Goal: Task Accomplishment & Management: Use online tool/utility

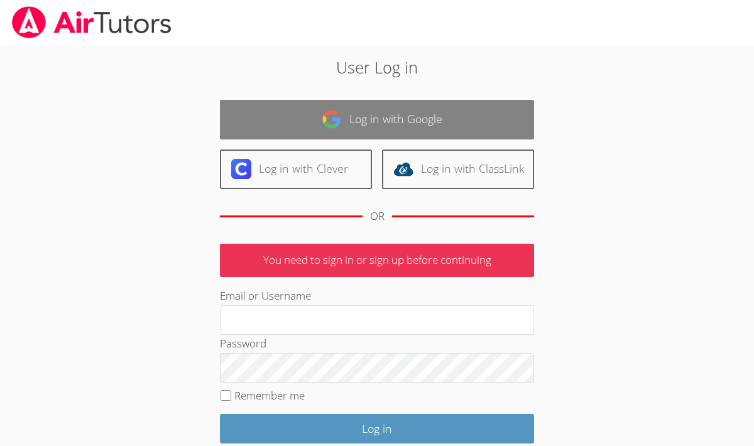
click at [346, 126] on link "Log in with Google" at bounding box center [377, 120] width 314 height 40
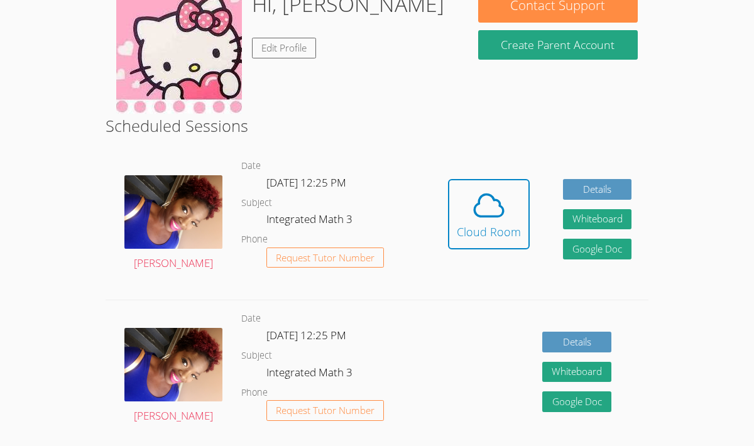
scroll to position [133, 0]
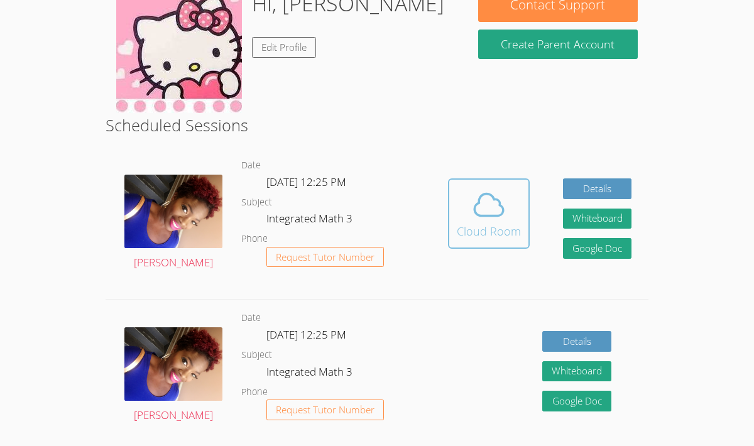
click at [459, 200] on span at bounding box center [489, 204] width 64 height 35
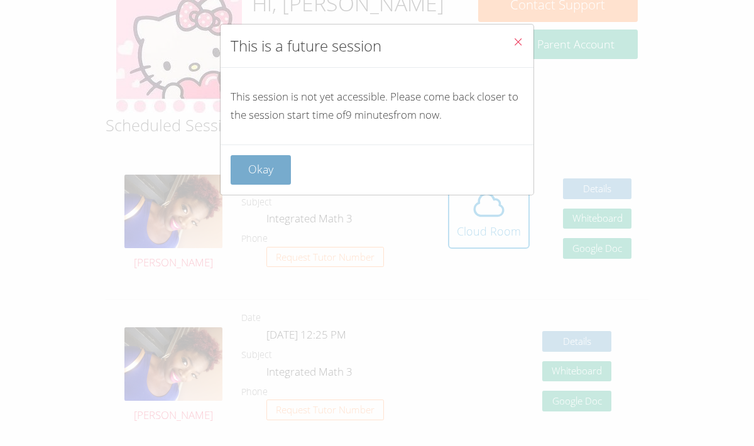
click at [263, 168] on button "Okay" at bounding box center [261, 170] width 60 height 30
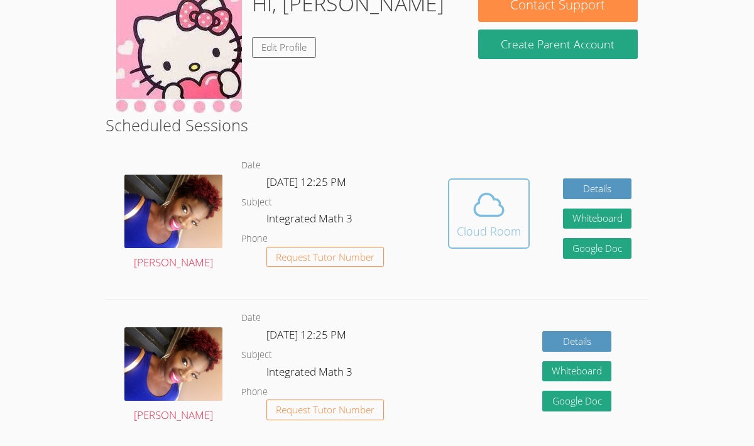
click at [482, 195] on icon at bounding box center [488, 205] width 29 height 22
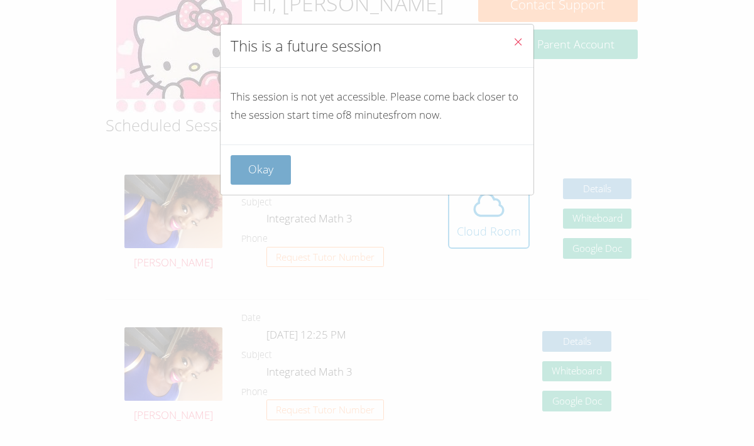
click at [261, 166] on button "Okay" at bounding box center [261, 170] width 60 height 30
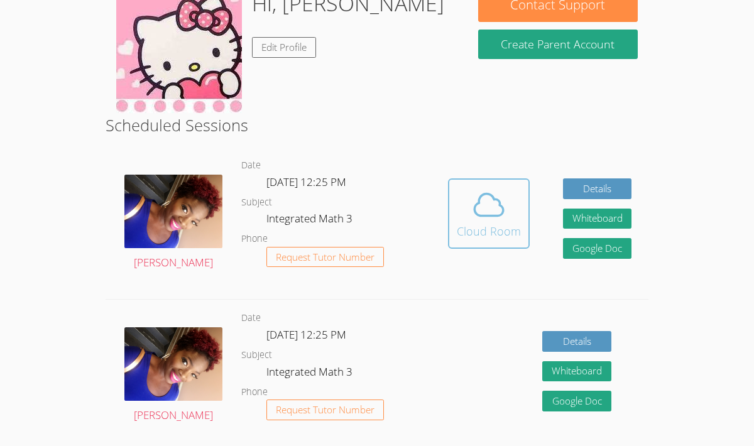
click at [474, 221] on icon at bounding box center [488, 204] width 35 height 35
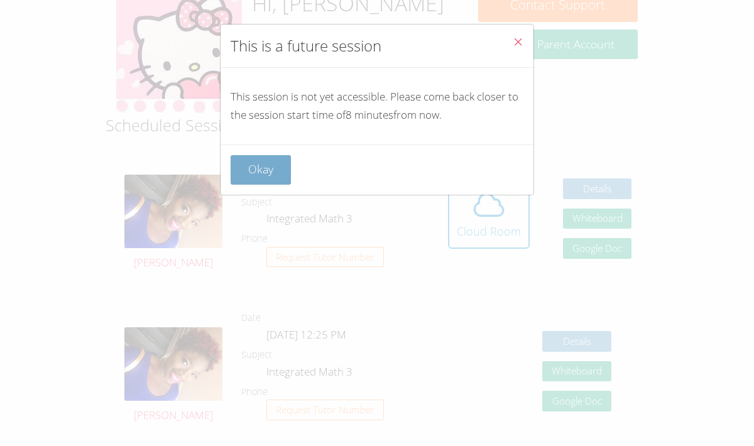
click at [273, 165] on button "Okay" at bounding box center [261, 170] width 60 height 30
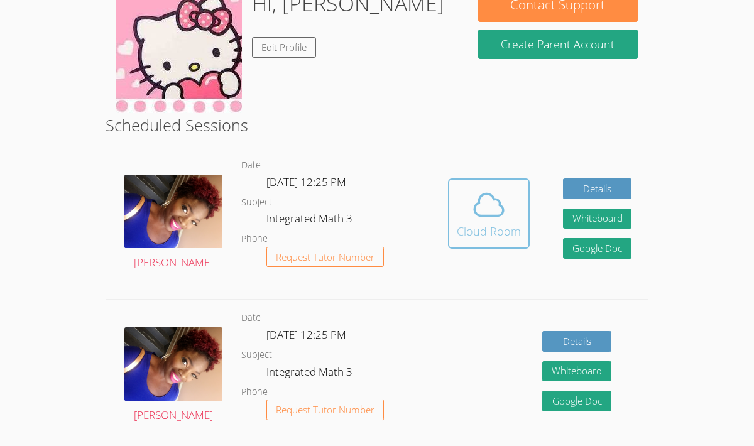
click at [466, 189] on span at bounding box center [489, 204] width 64 height 35
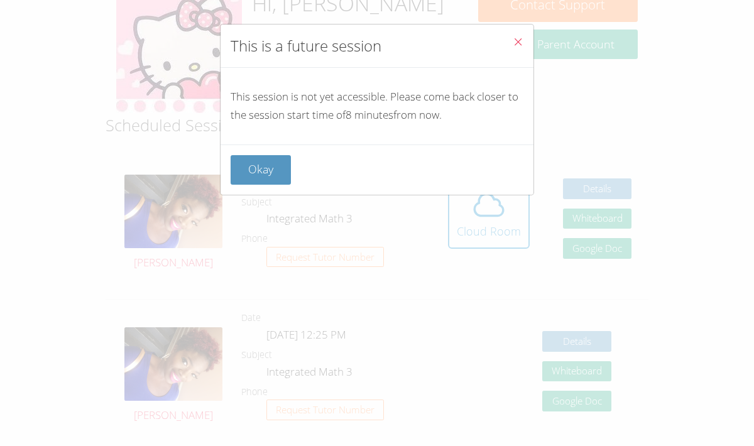
click at [281, 154] on div "Okay" at bounding box center [377, 170] width 313 height 50
click at [281, 165] on button "Okay" at bounding box center [261, 170] width 60 height 30
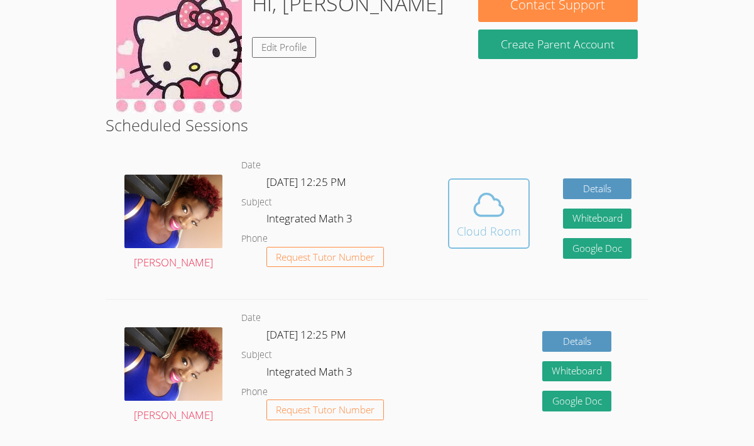
click at [460, 220] on span at bounding box center [489, 204] width 64 height 35
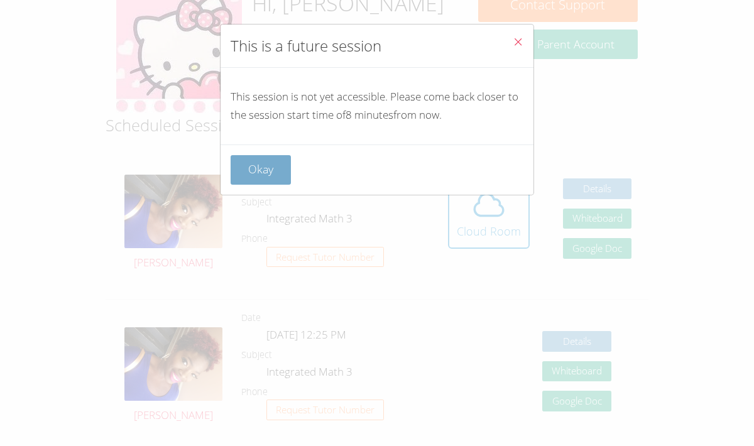
click at [260, 168] on button "Okay" at bounding box center [261, 170] width 60 height 30
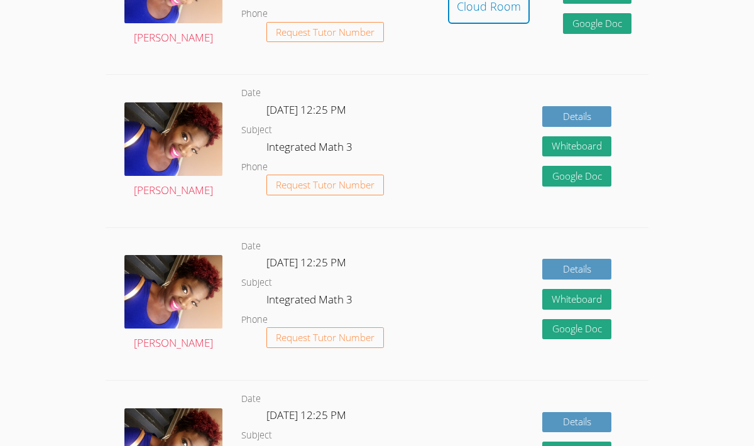
scroll to position [0, 0]
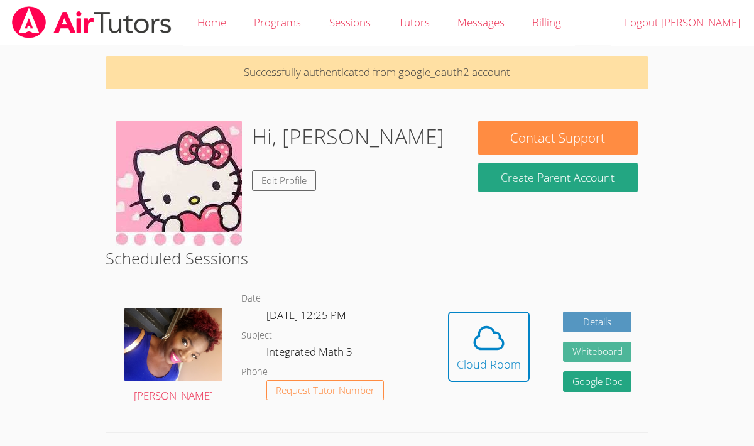
click at [572, 353] on button "Whiteboard" at bounding box center [597, 352] width 69 height 21
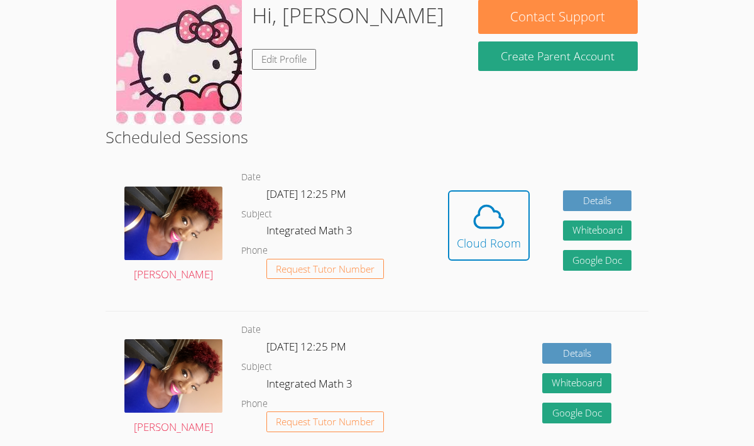
scroll to position [124, 0]
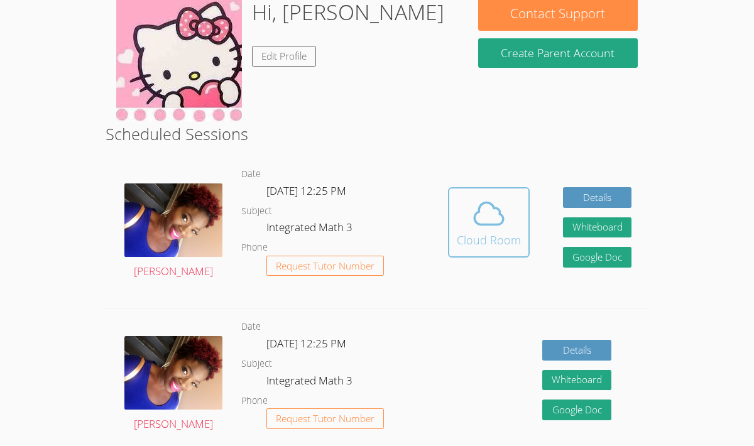
click at [477, 256] on button "Cloud Room" at bounding box center [489, 222] width 82 height 70
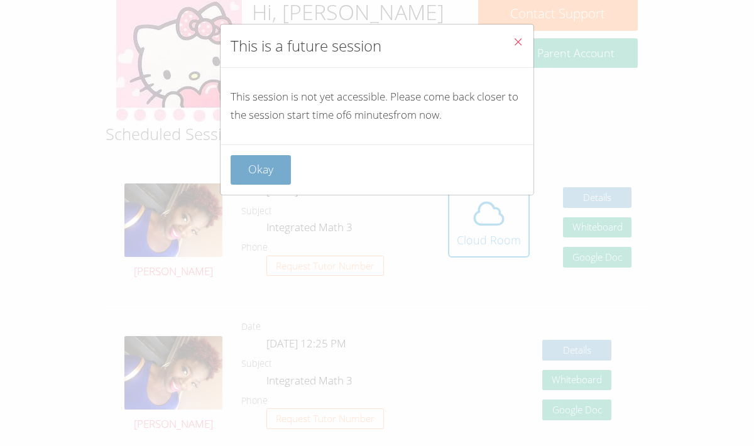
click at [248, 177] on button "Okay" at bounding box center [261, 170] width 60 height 30
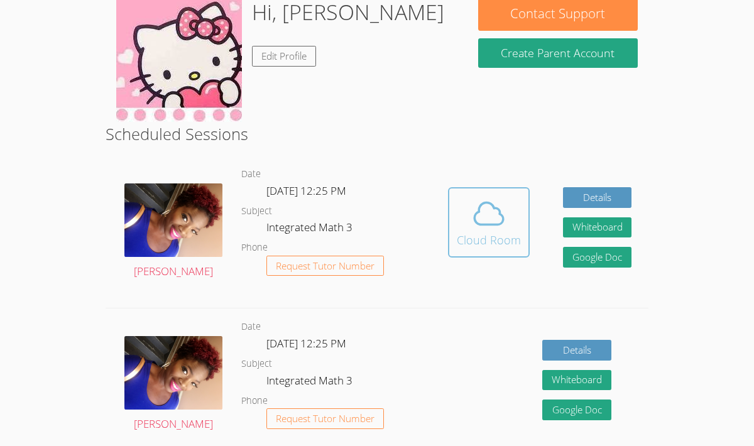
click at [481, 222] on icon at bounding box center [488, 213] width 35 height 35
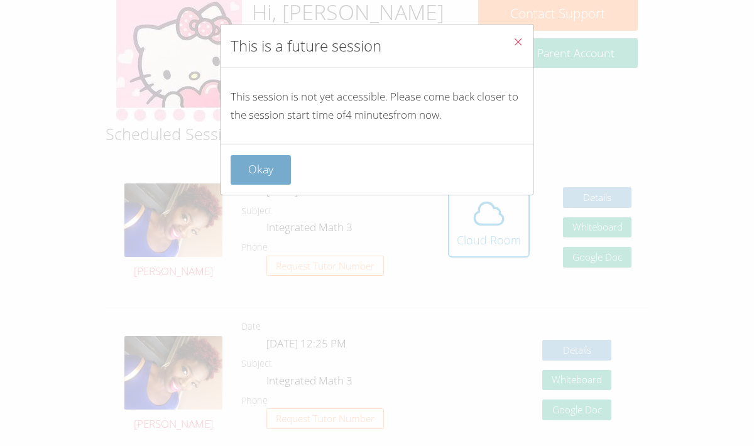
click at [267, 170] on button "Okay" at bounding box center [261, 170] width 60 height 30
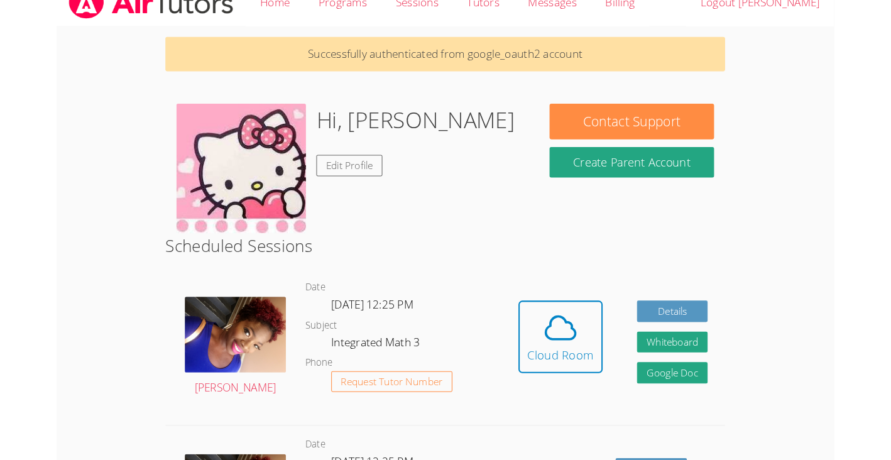
scroll to position [0, 0]
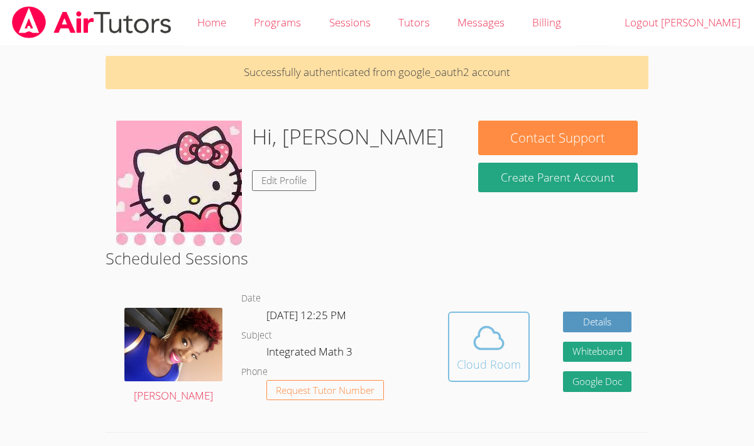
click at [478, 336] on icon at bounding box center [488, 338] width 29 height 22
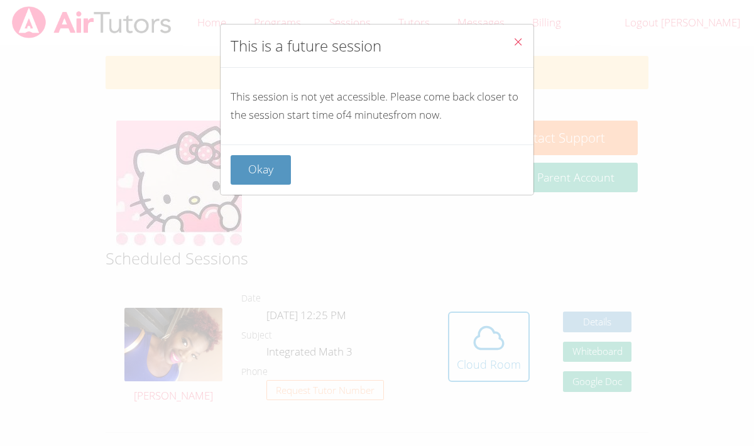
drag, startPoint x: 478, startPoint y: 336, endPoint x: 478, endPoint y: 348, distance: 11.9
click at [478, 336] on div "This is a future session This session is not yet accessible. Please come back c…" at bounding box center [377, 223] width 754 height 446
click at [289, 174] on button "Okay" at bounding box center [261, 170] width 60 height 30
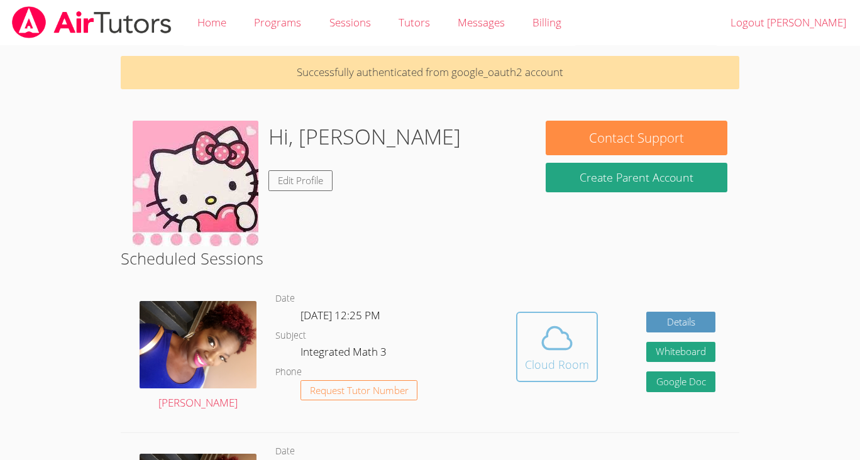
click at [559, 348] on icon at bounding box center [556, 338] width 35 height 35
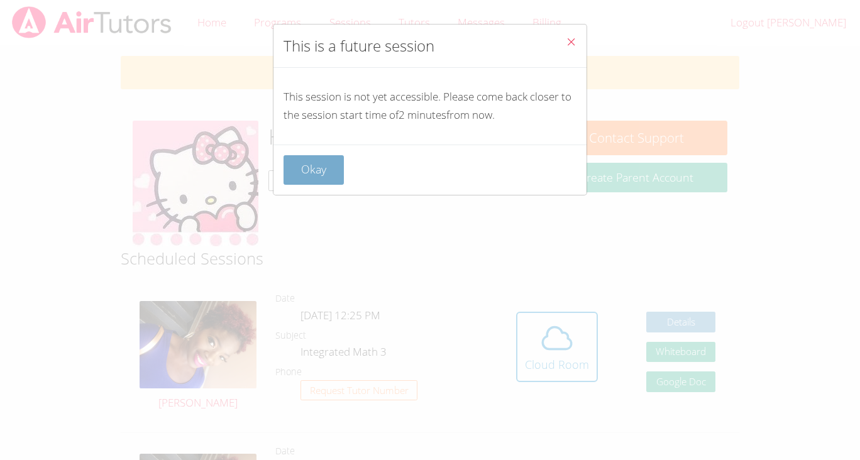
click at [328, 165] on button "Okay" at bounding box center [313, 170] width 60 height 30
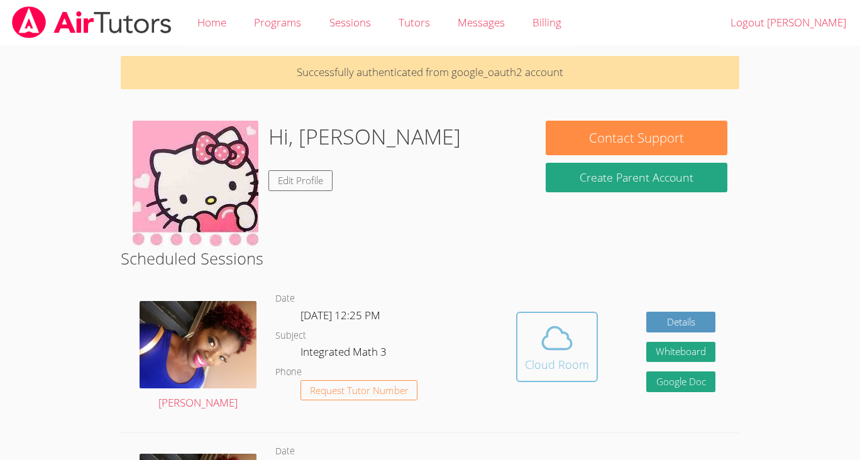
click at [558, 331] on icon at bounding box center [556, 338] width 35 height 35
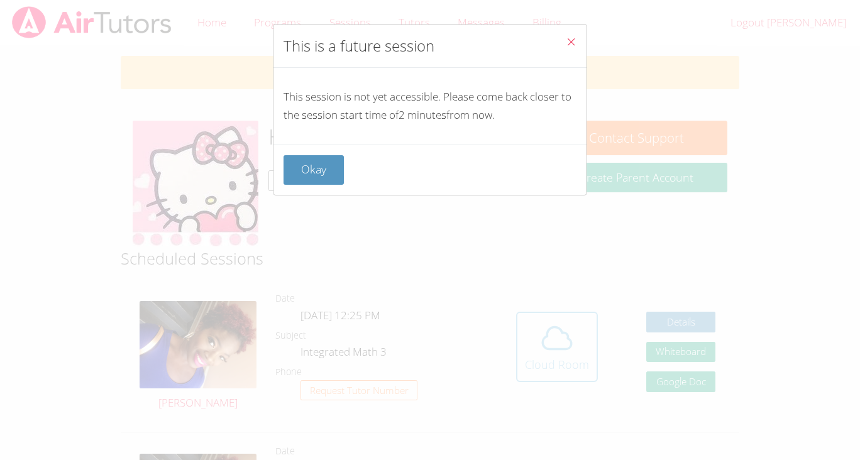
click at [558, 331] on div "This is a future session This session is not yet accessible. Please come back c…" at bounding box center [430, 230] width 860 height 460
click at [379, 124] on p "This session is not yet accessible. Please come back closer to the session star…" at bounding box center [429, 106] width 293 height 36
click at [322, 163] on button "Okay" at bounding box center [313, 170] width 60 height 30
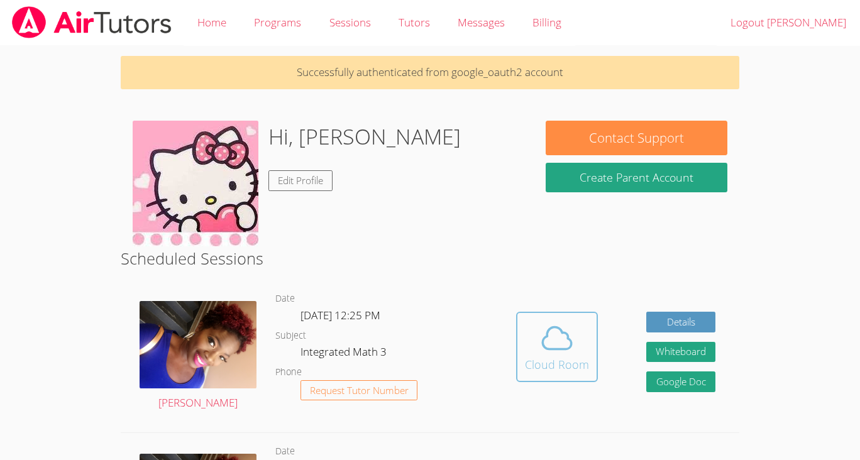
click at [554, 347] on icon at bounding box center [556, 338] width 35 height 35
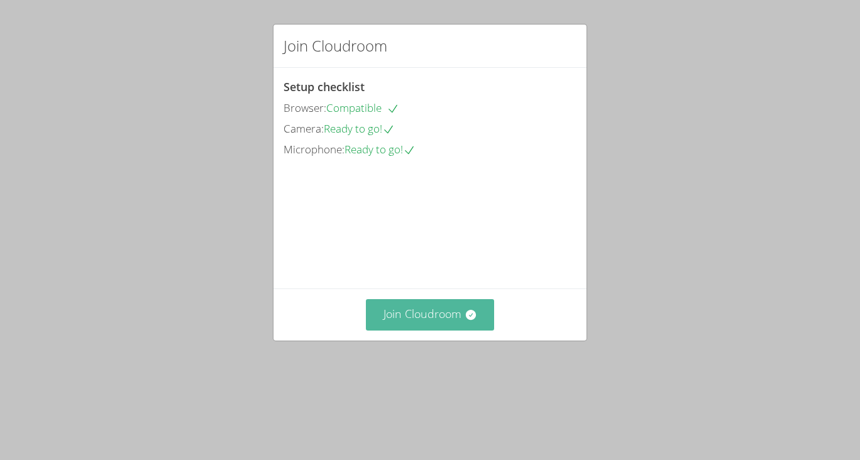
click at [433, 330] on button "Join Cloudroom" at bounding box center [430, 314] width 129 height 31
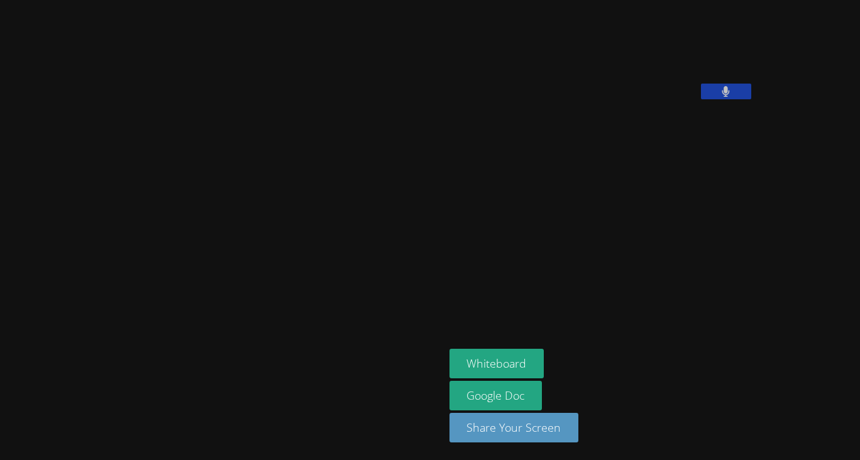
click at [701, 99] on button at bounding box center [726, 92] width 50 height 16
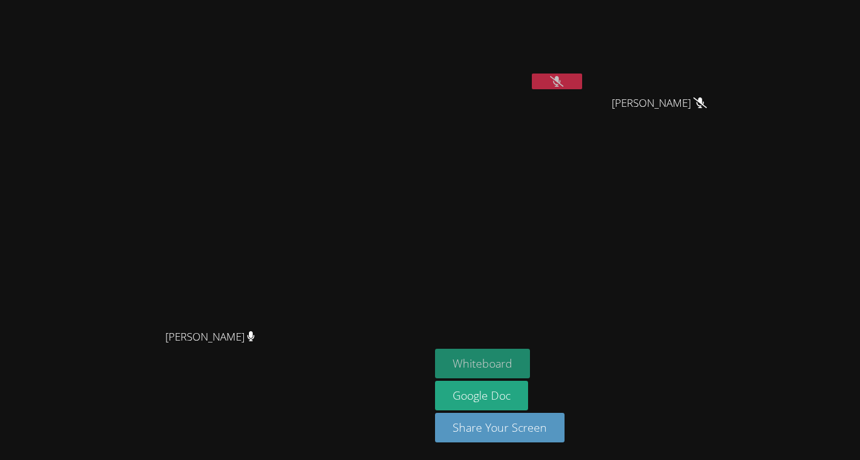
click at [530, 358] on button "Whiteboard" at bounding box center [482, 364] width 95 height 30
click at [530, 362] on button "Whiteboard" at bounding box center [482, 364] width 95 height 30
